Goal: Information Seeking & Learning: Learn about a topic

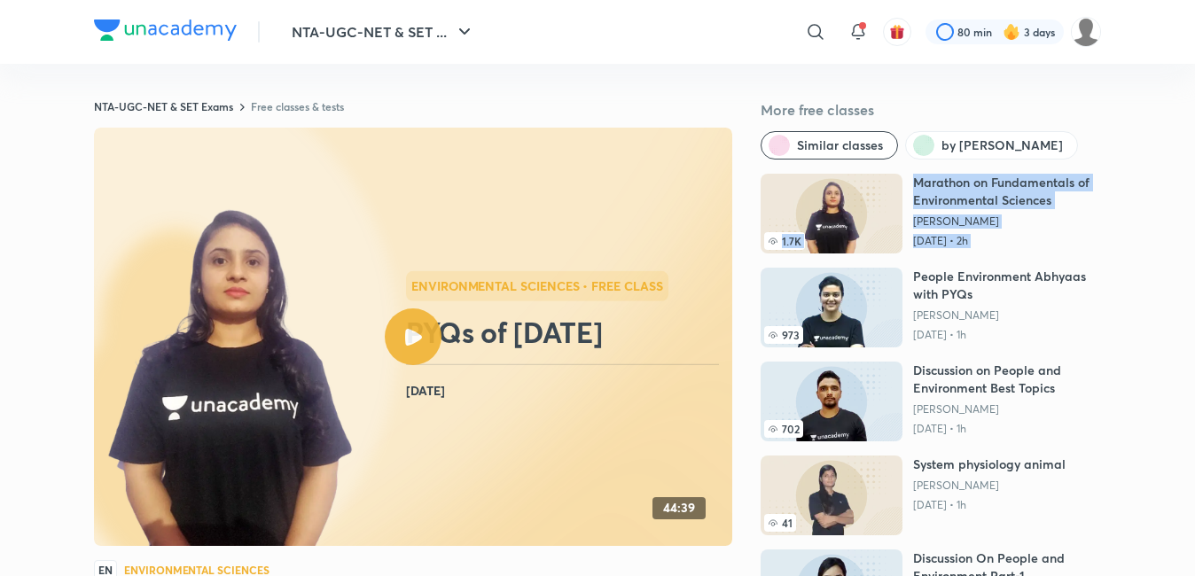
drag, startPoint x: 769, startPoint y: 351, endPoint x: 748, endPoint y: 258, distance: 95.5
click at [748, 258] on div "NTA-UGC-NET & SET Exams Free classes & tests More free classes Similar classes …" at bounding box center [597, 430] width 1007 height 662
drag, startPoint x: 748, startPoint y: 258, endPoint x: 602, endPoint y: 41, distance: 261.5
click at [302, 363] on img at bounding box center [230, 380] width 251 height 348
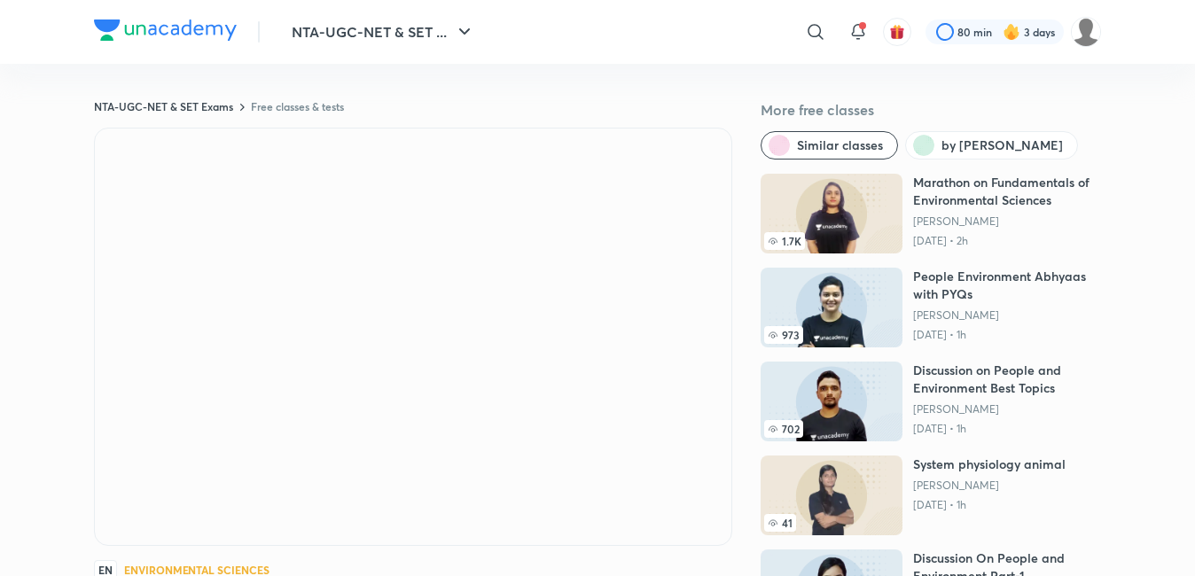
click at [823, 202] on img at bounding box center [832, 214] width 142 height 80
click at [822, 203] on img at bounding box center [832, 214] width 142 height 80
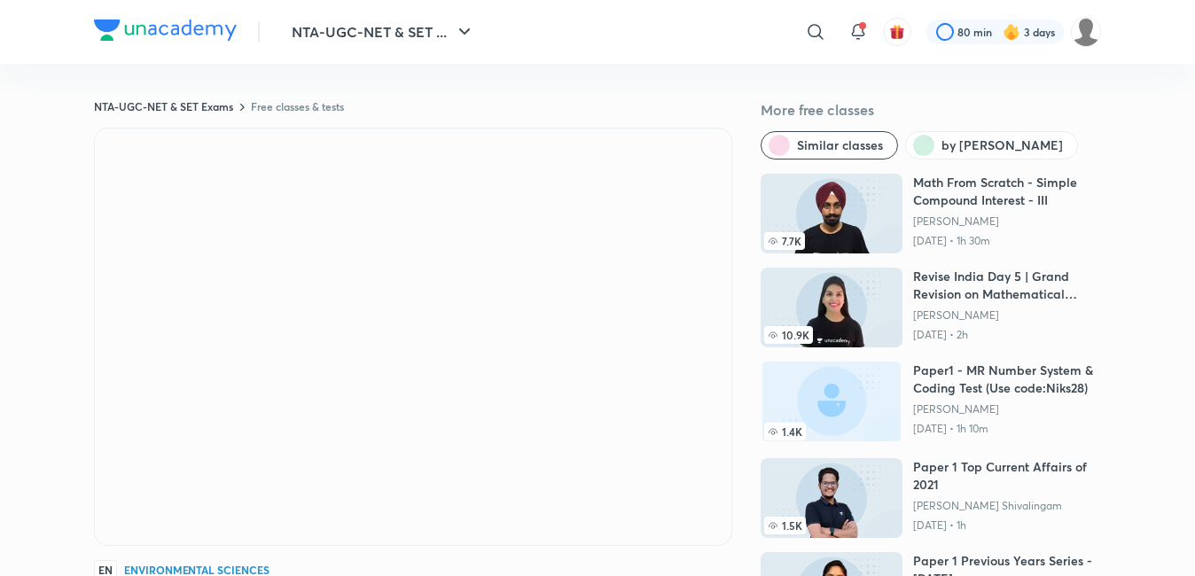
click at [260, 123] on div "NTA-UGC-NET & SET Exams Free classes & tests More free classes Similar classes …" at bounding box center [597, 432] width 1007 height 667
